Goal: Check status: Check status

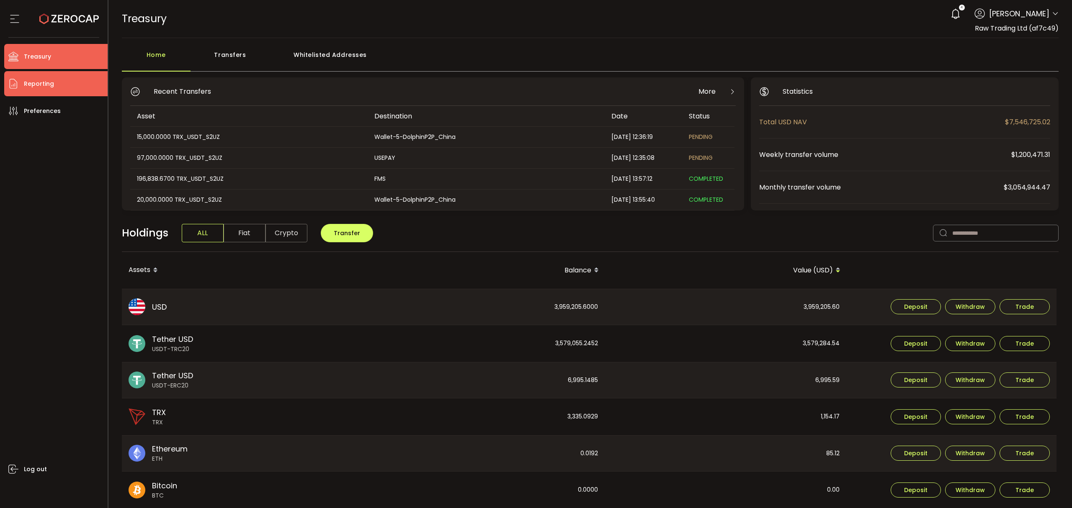
drag, startPoint x: 56, startPoint y: 81, endPoint x: 72, endPoint y: 82, distance: 16.0
click at [57, 81] on li "Reporting" at bounding box center [55, 83] width 103 height 25
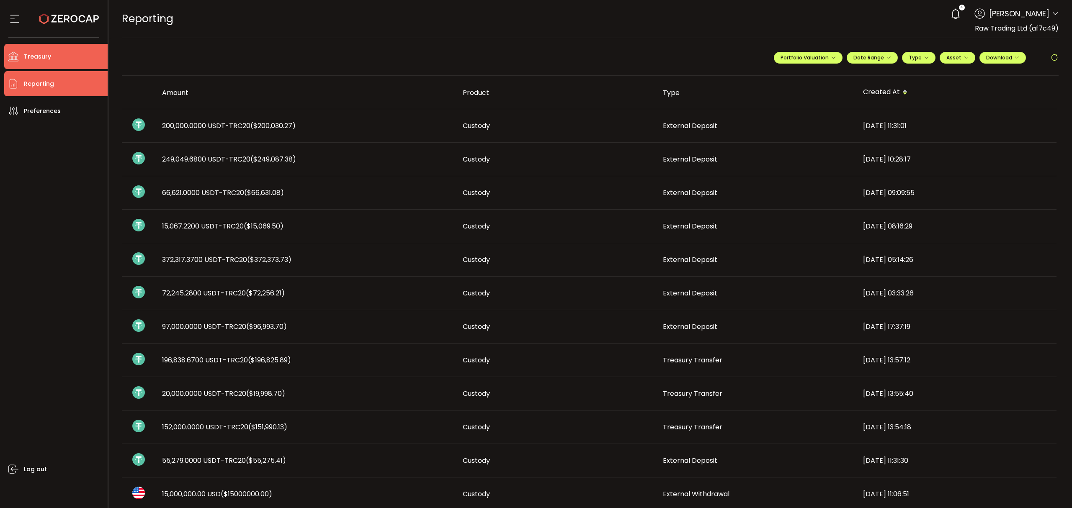
click at [49, 53] on span "Treasury" at bounding box center [37, 57] width 27 height 12
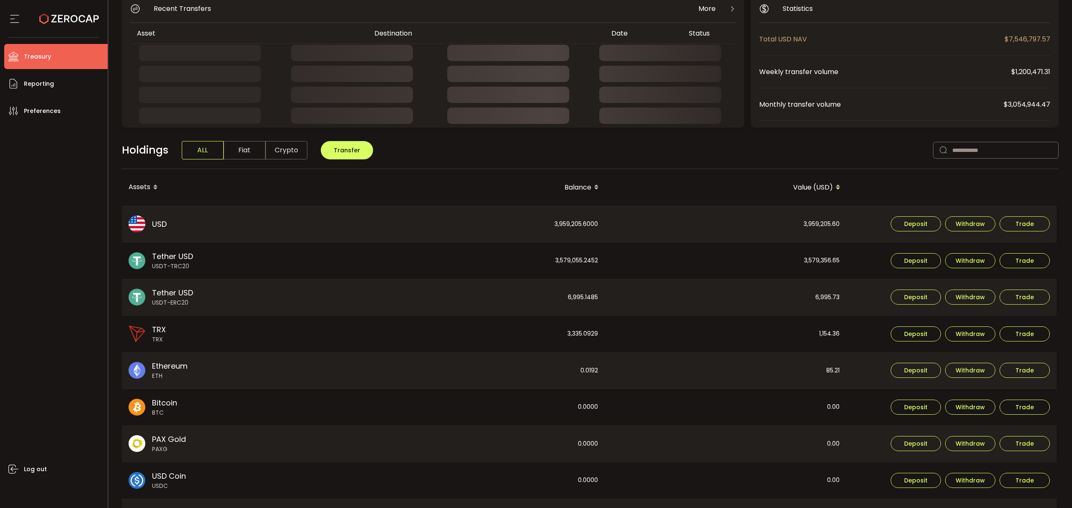
scroll to position [111, 0]
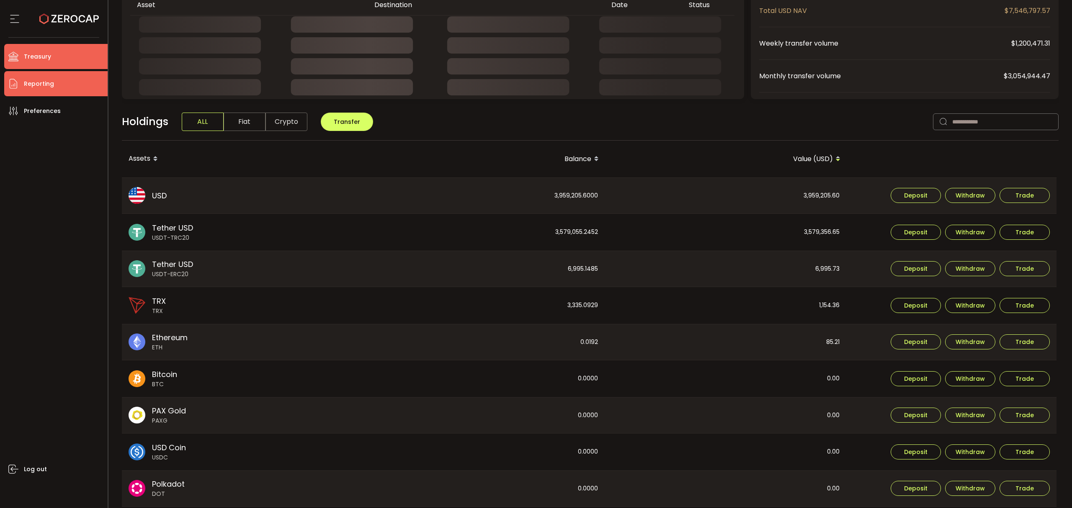
click at [54, 85] on li "Reporting" at bounding box center [55, 83] width 103 height 25
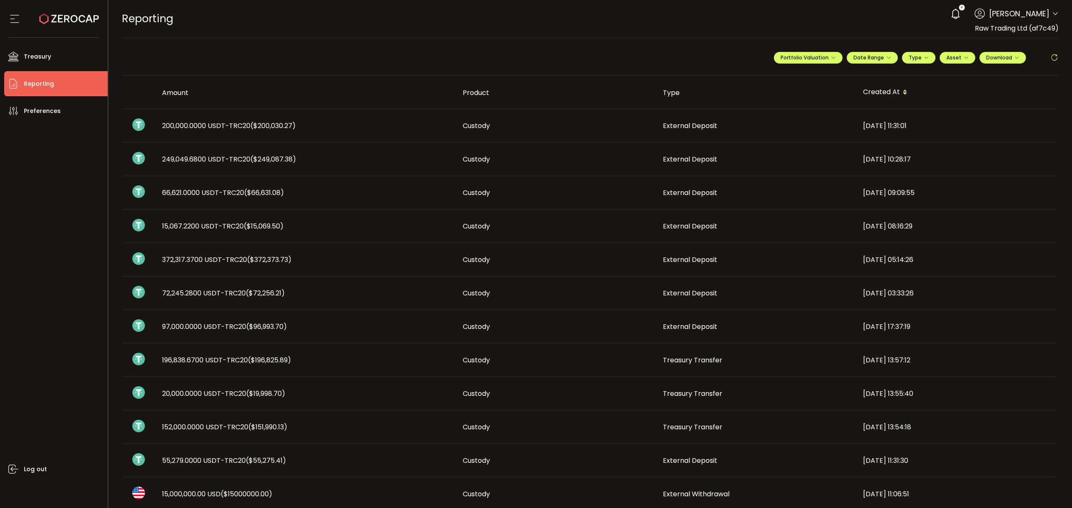
click at [575, 129] on div "Custody" at bounding box center [556, 126] width 200 height 10
click at [322, 191] on div "66,621.0000 USDT-TRC20 ($66,631.08)" at bounding box center [305, 193] width 301 height 10
click at [263, 196] on span "($66,631.08)" at bounding box center [264, 193] width 40 height 10
click at [688, 161] on span "External Deposit" at bounding box center [690, 159] width 54 height 10
click at [735, 195] on div "External Deposit" at bounding box center [756, 193] width 200 height 10
